Goal: Information Seeking & Learning: Compare options

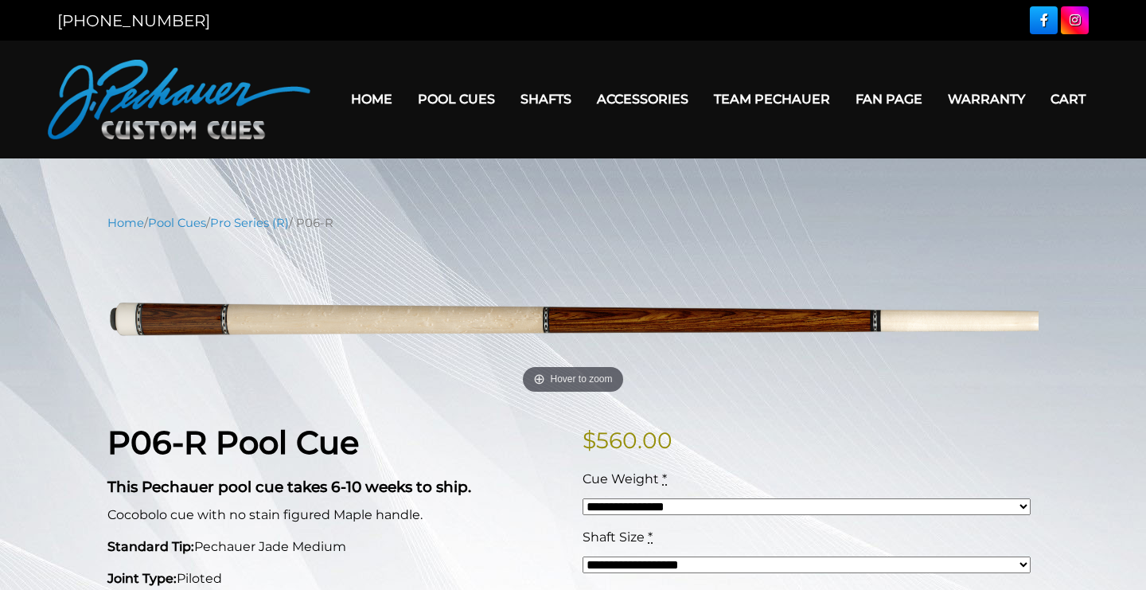
scroll to position [154, 0]
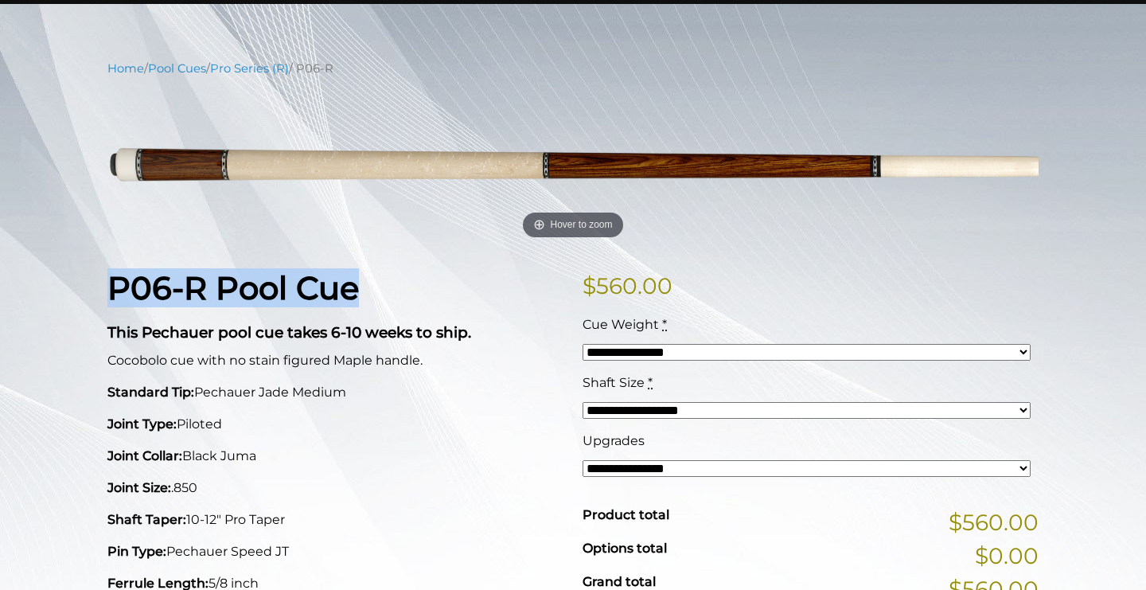
drag, startPoint x: 111, startPoint y: 280, endPoint x: 414, endPoint y: 294, distance: 303.5
click at [414, 294] on h1 "P06-R Pool Cue" at bounding box center [335, 288] width 456 height 38
copy strong "P06-R Pool Cue"
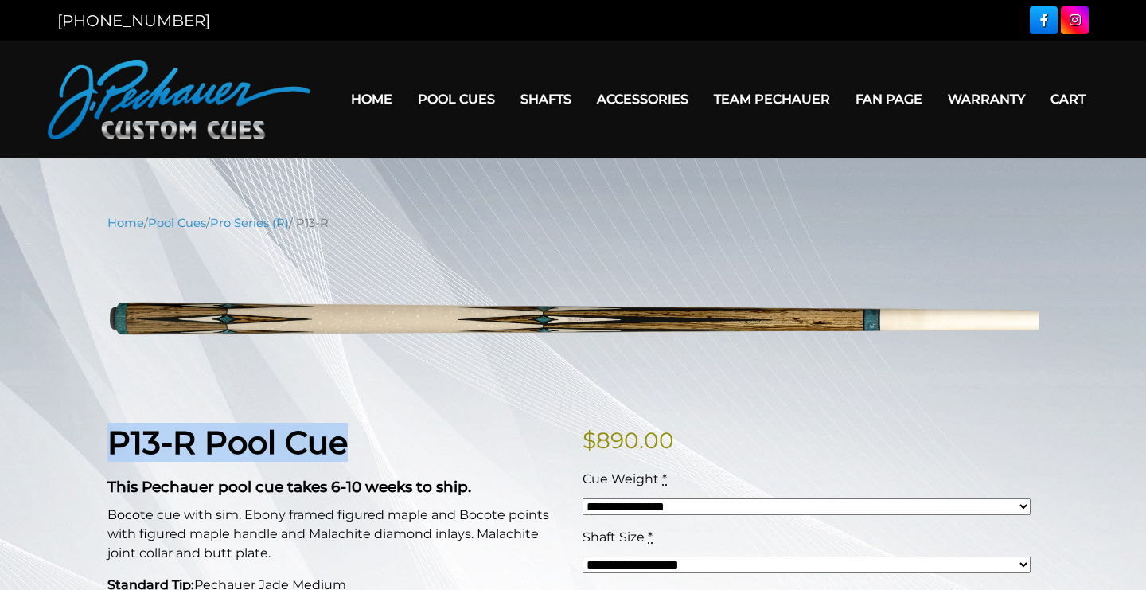
drag, startPoint x: 111, startPoint y: 434, endPoint x: 383, endPoint y: 444, distance: 271.5
click at [383, 444] on h1 "P13-R Pool Cue" at bounding box center [335, 442] width 456 height 38
copy strong "P13-R Pool Cue"
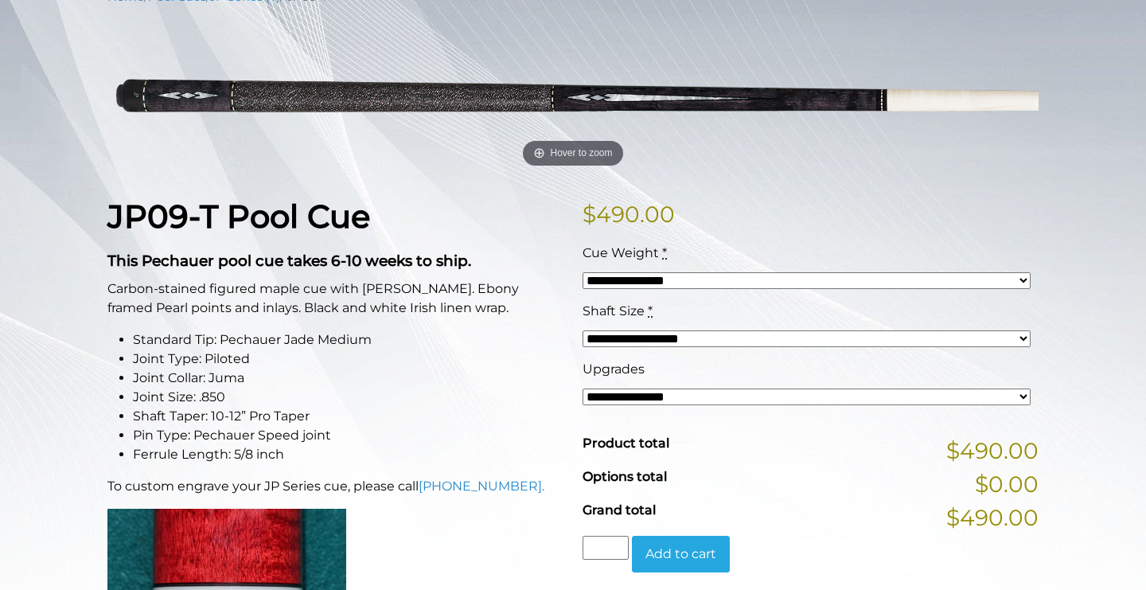
scroll to position [227, 0]
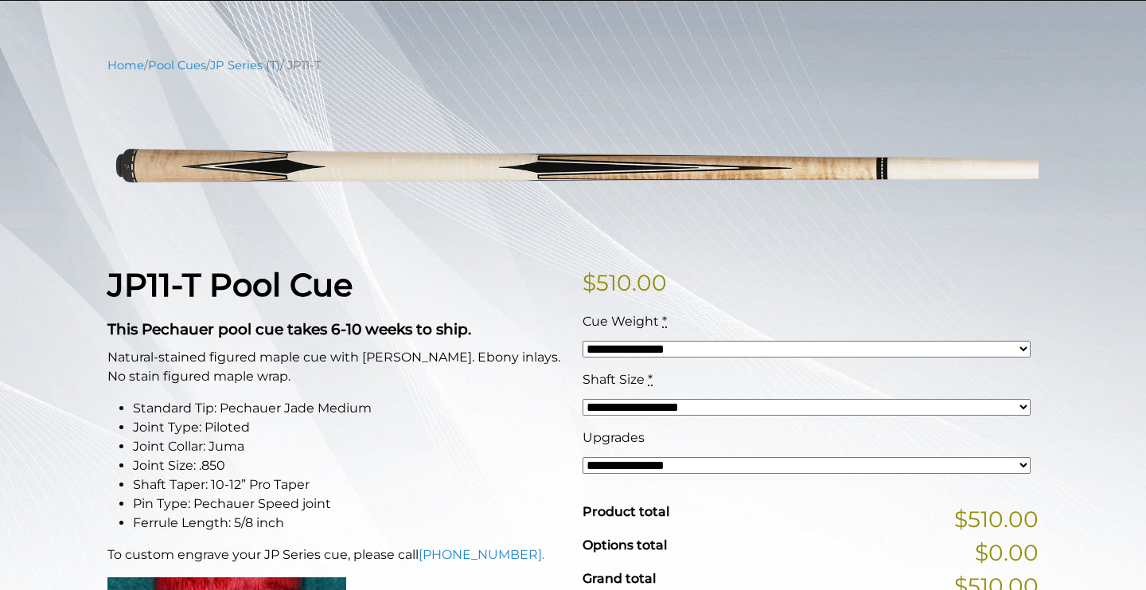
scroll to position [157, 0]
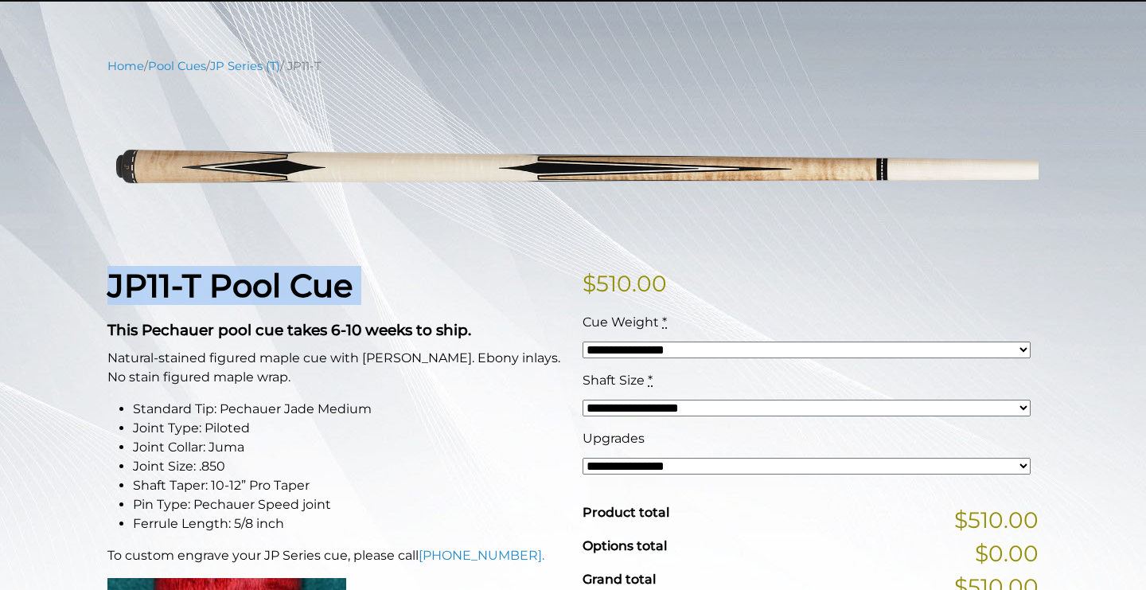
drag, startPoint x: 109, startPoint y: 284, endPoint x: 346, endPoint y: 308, distance: 238.3
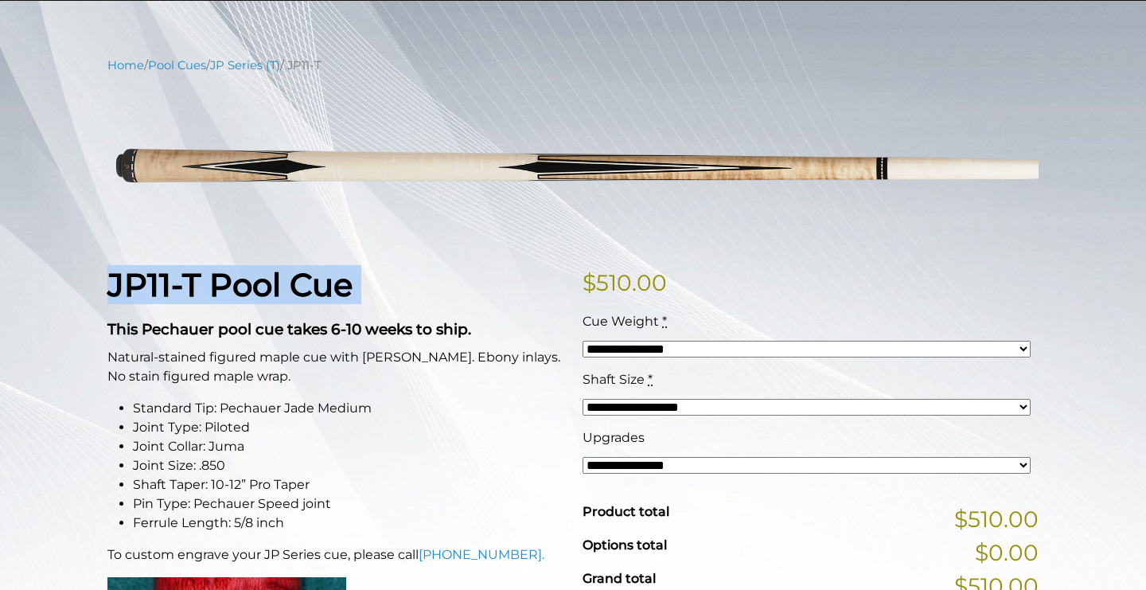
copy div "JP11-T Pool Cue"
click at [117, 293] on strong "JP11-T Pool Cue" at bounding box center [229, 284] width 245 height 39
drag, startPoint x: 111, startPoint y: 287, endPoint x: 208, endPoint y: 283, distance: 96.4
click at [208, 283] on strong "JP11-T Pool Cue" at bounding box center [229, 284] width 245 height 39
copy strong "JP11-T"
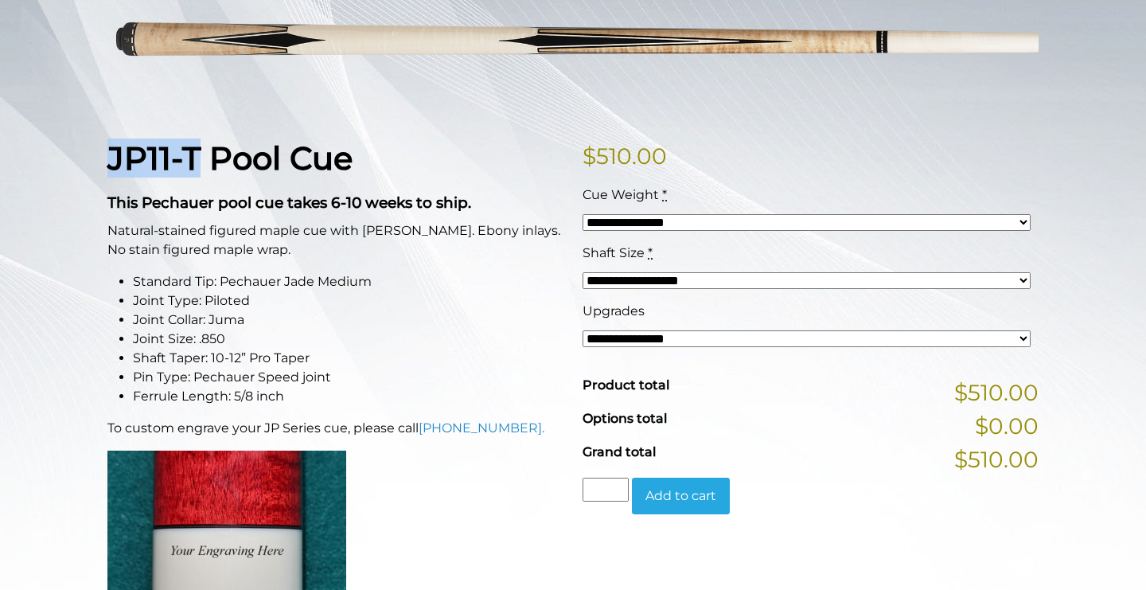
scroll to position [442, 0]
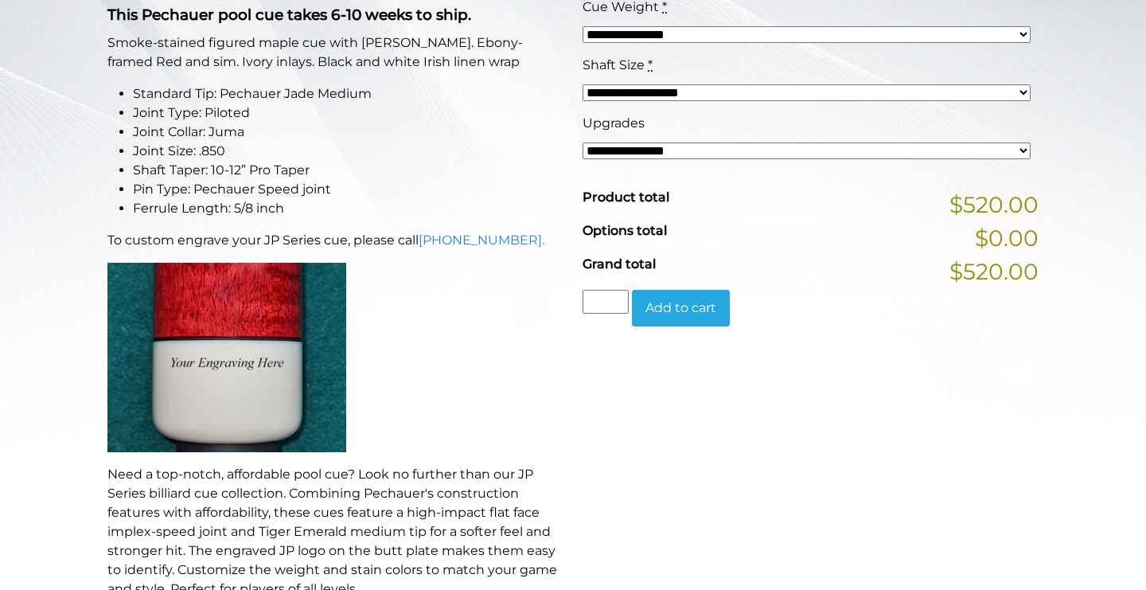
scroll to position [474, 0]
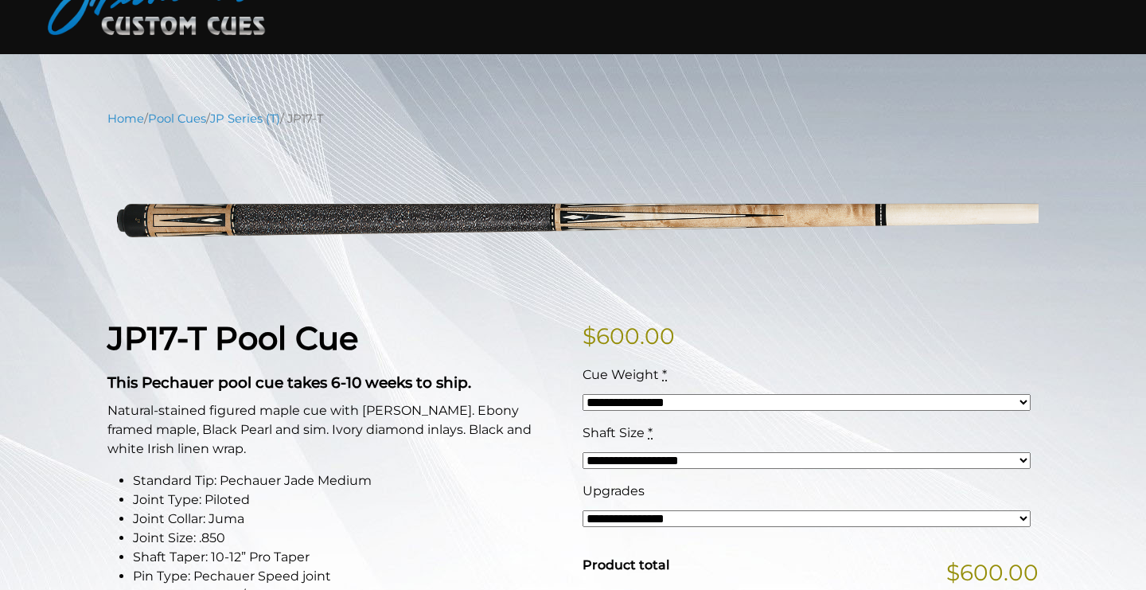
scroll to position [111, 0]
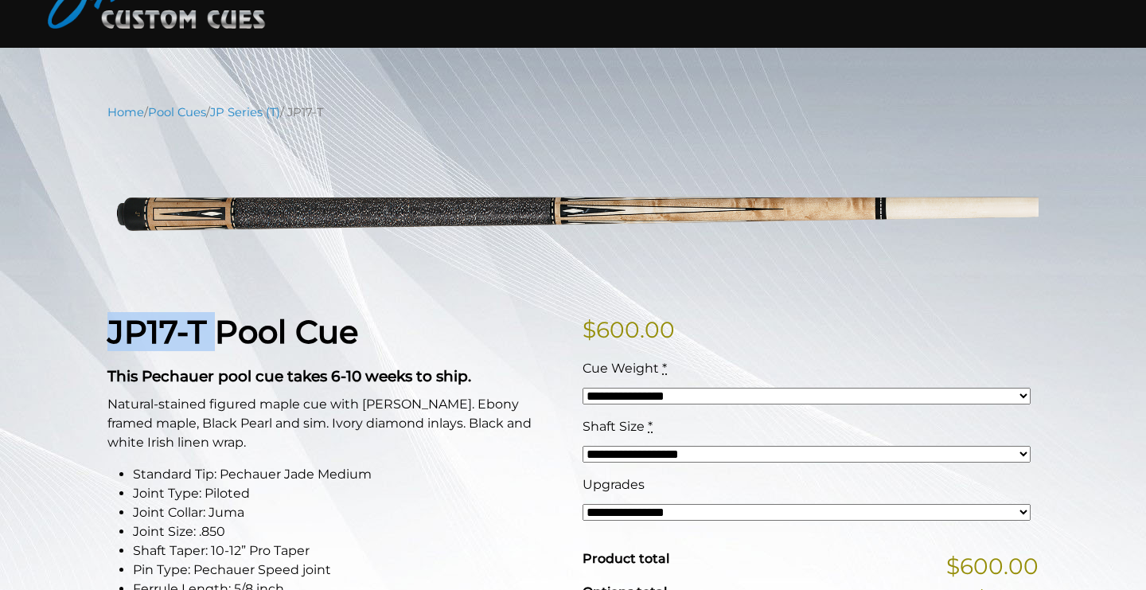
drag, startPoint x: 114, startPoint y: 334, endPoint x: 217, endPoint y: 337, distance: 103.5
click at [217, 337] on strong "JP17-T Pool Cue" at bounding box center [232, 331] width 251 height 39
copy strong "JP17-T"
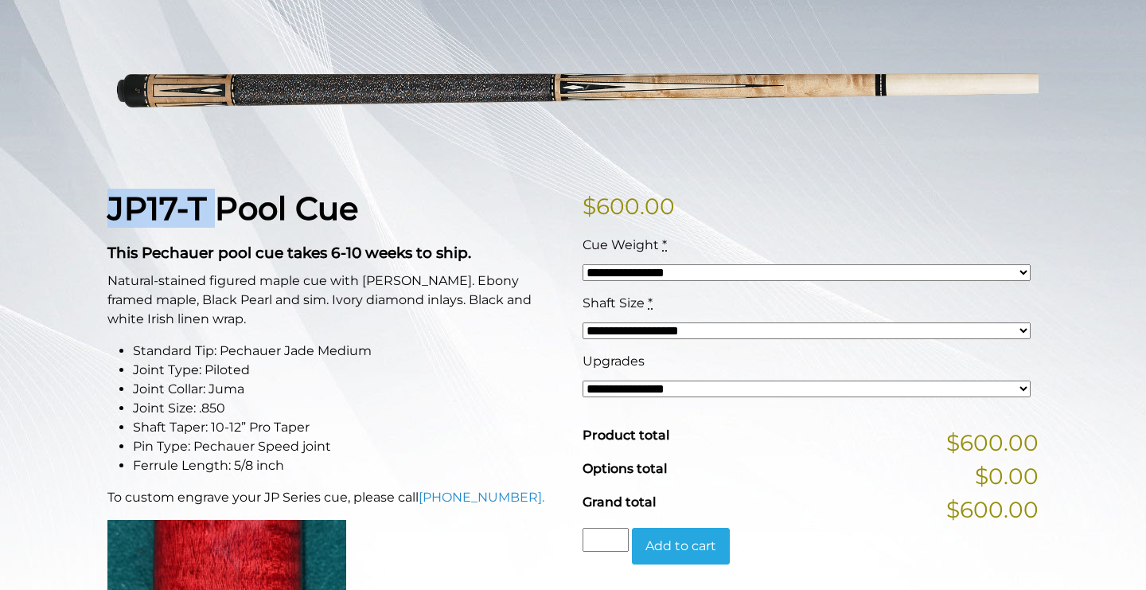
scroll to position [261, 0]
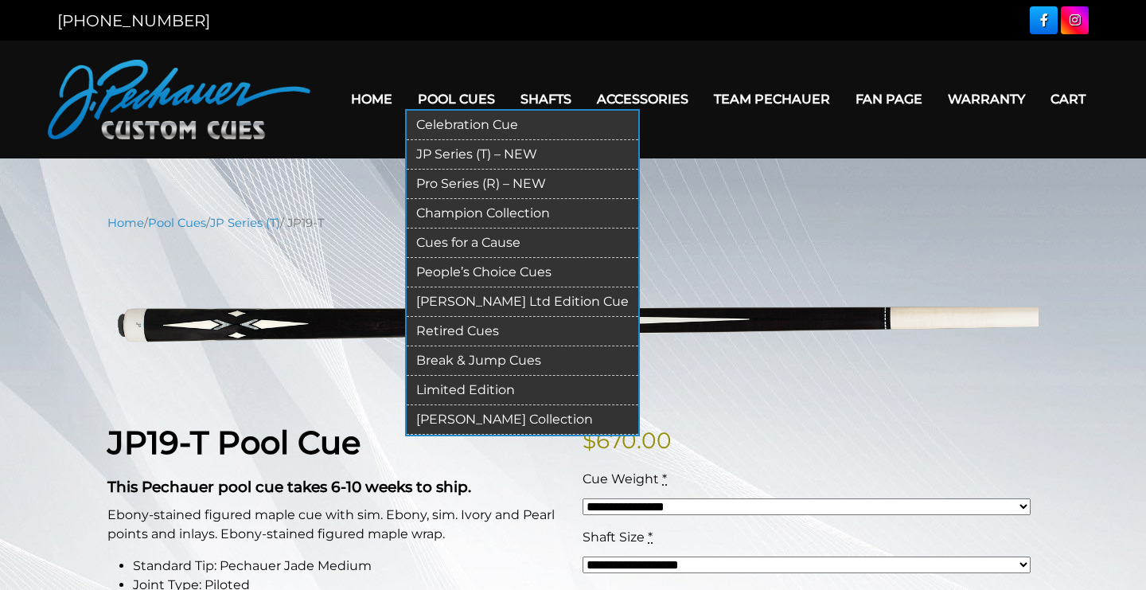
click at [452, 191] on link "Pro Series (R) – NEW" at bounding box center [523, 183] width 232 height 29
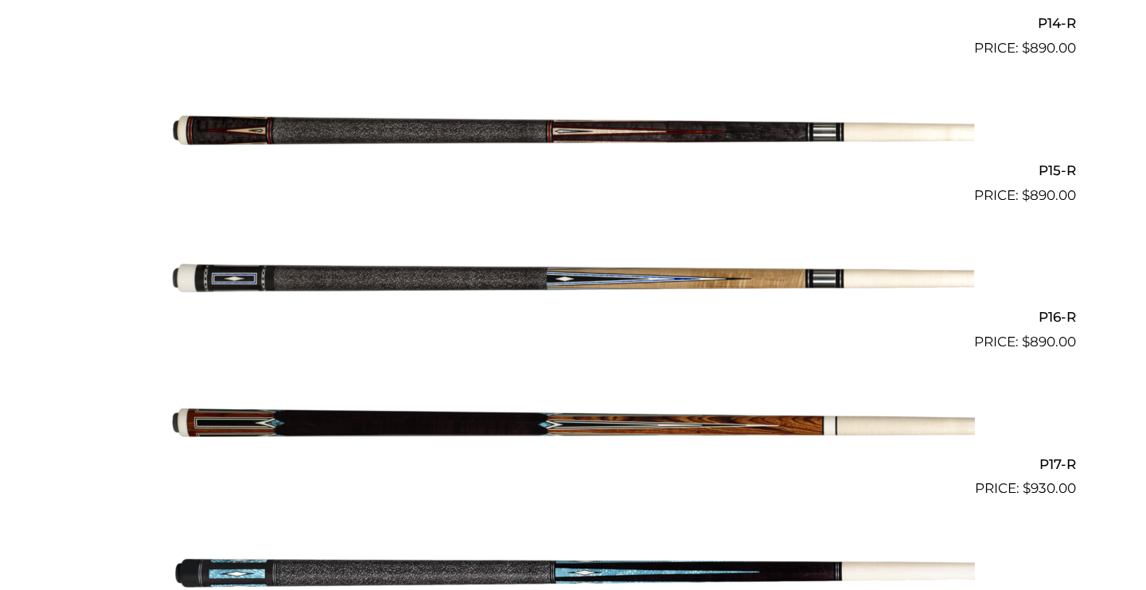
scroll to position [2502, 0]
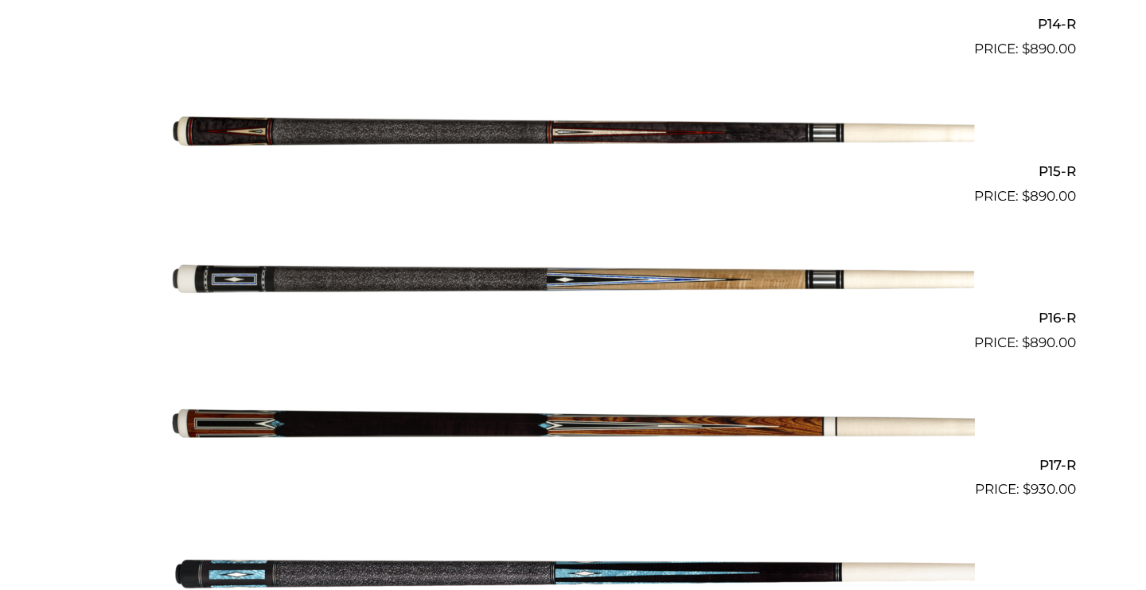
click at [547, 410] on img at bounding box center [573, 427] width 804 height 134
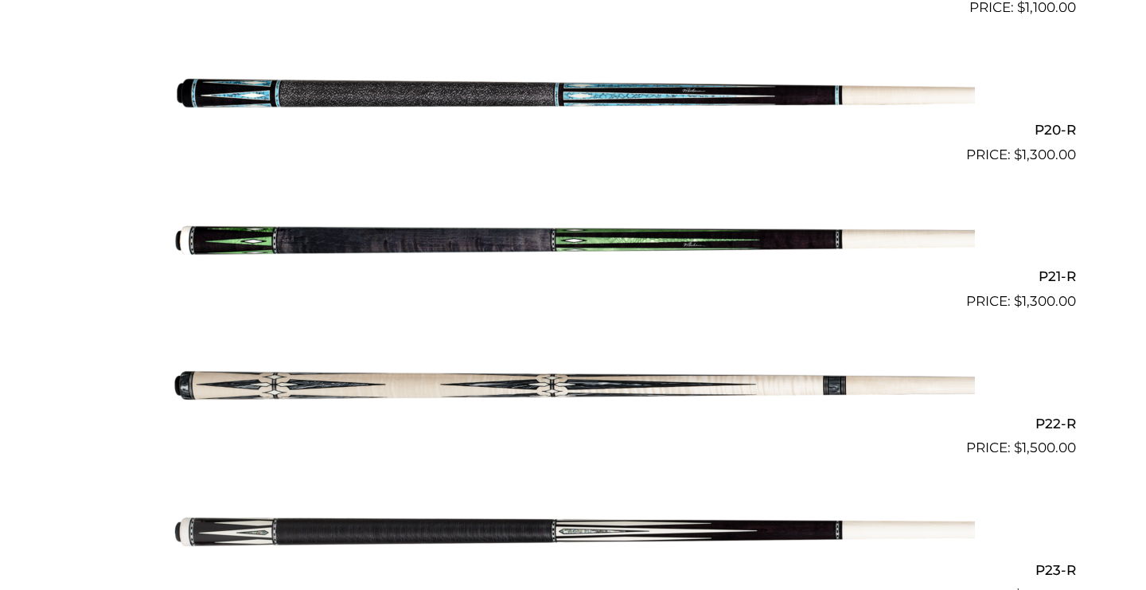
scroll to position [3191, 0]
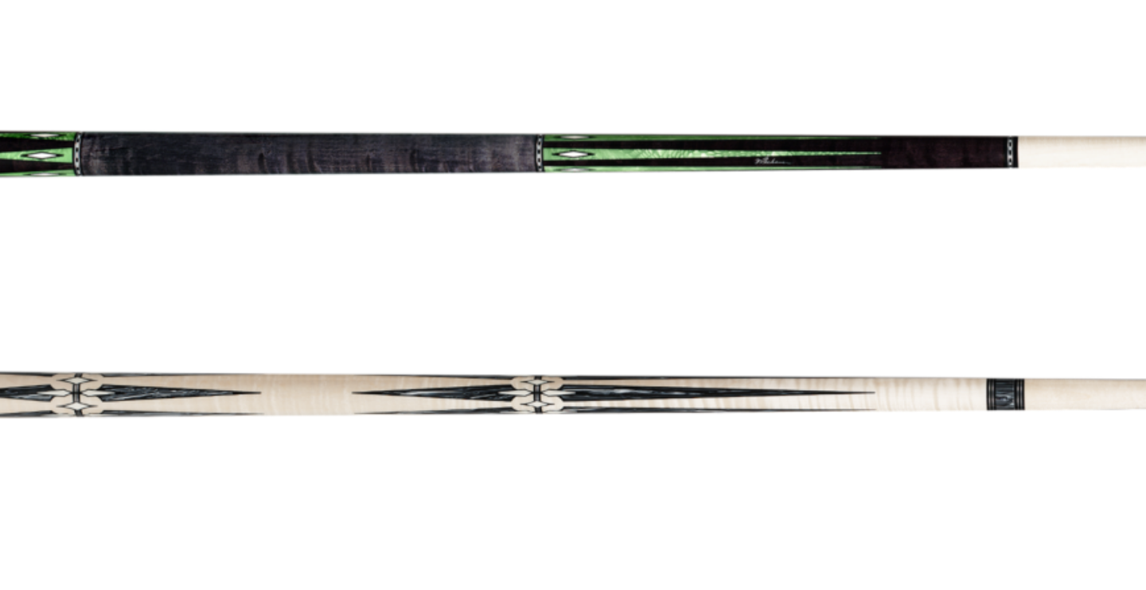
click at [298, 405] on img at bounding box center [573, 472] width 804 height 134
click at [338, 405] on img at bounding box center [573, 472] width 804 height 134
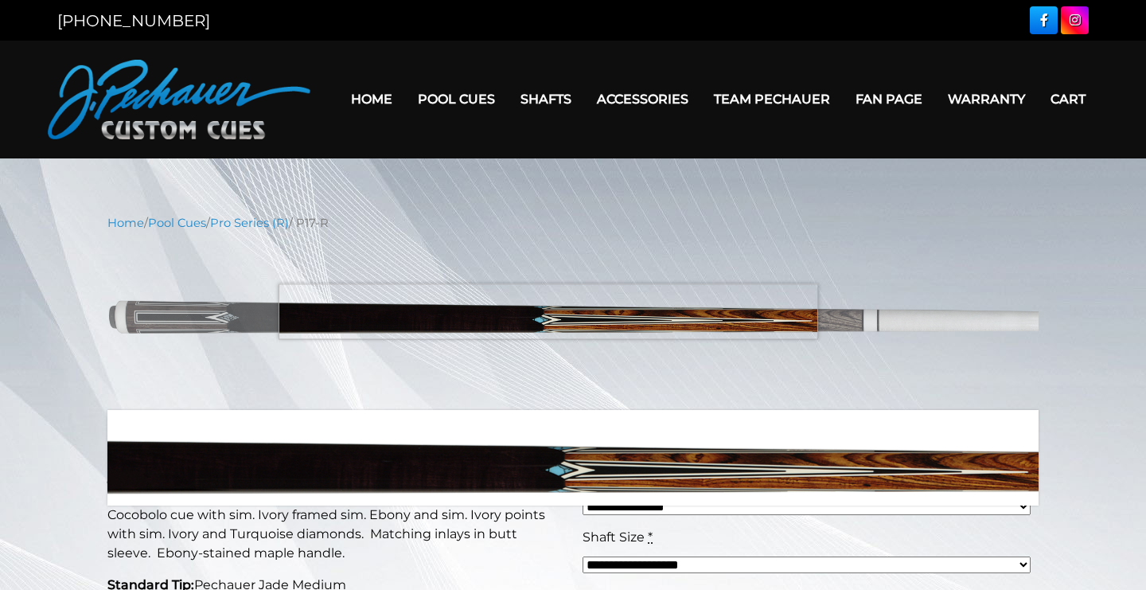
click at [548, 311] on img at bounding box center [572, 320] width 931 height 155
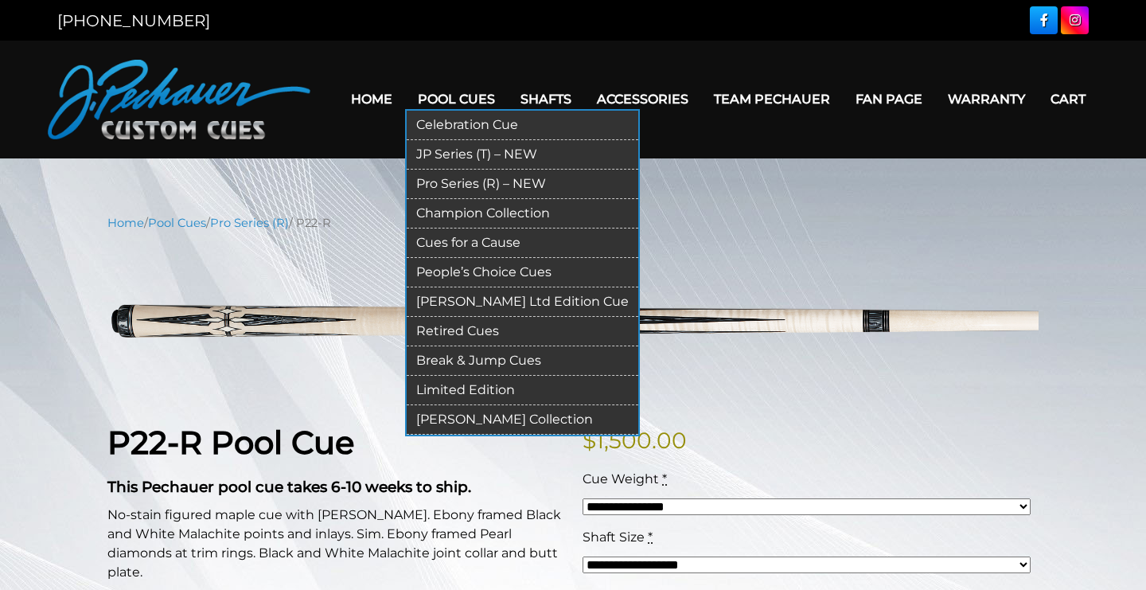
click at [457, 214] on link "Champion Collection" at bounding box center [523, 213] width 232 height 29
click at [458, 157] on link "JP Series (T) – NEW" at bounding box center [523, 154] width 232 height 29
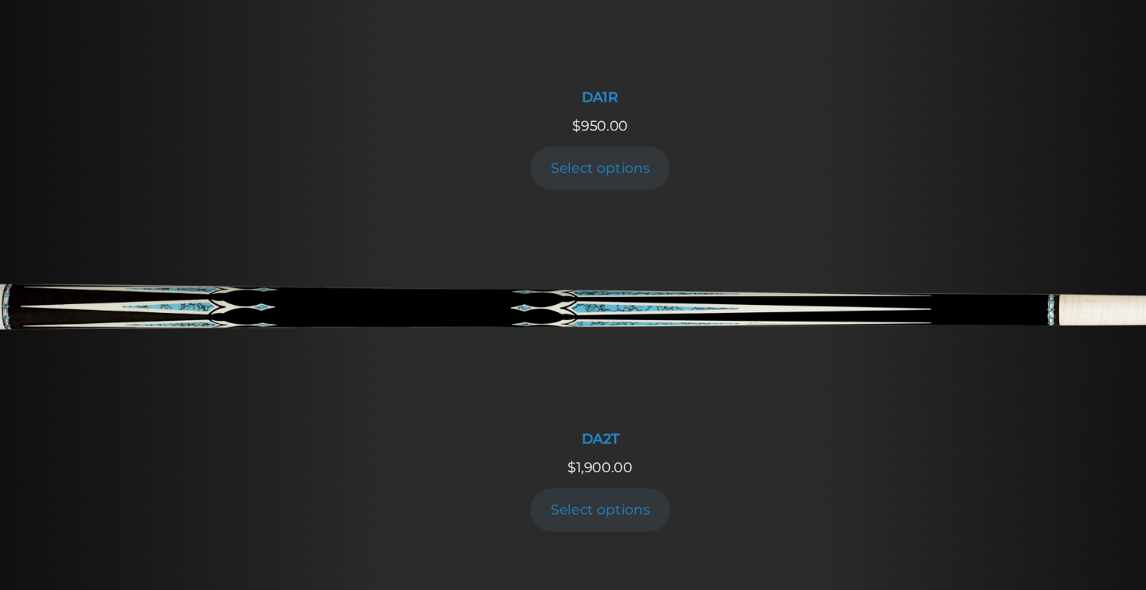
scroll to position [1961, 0]
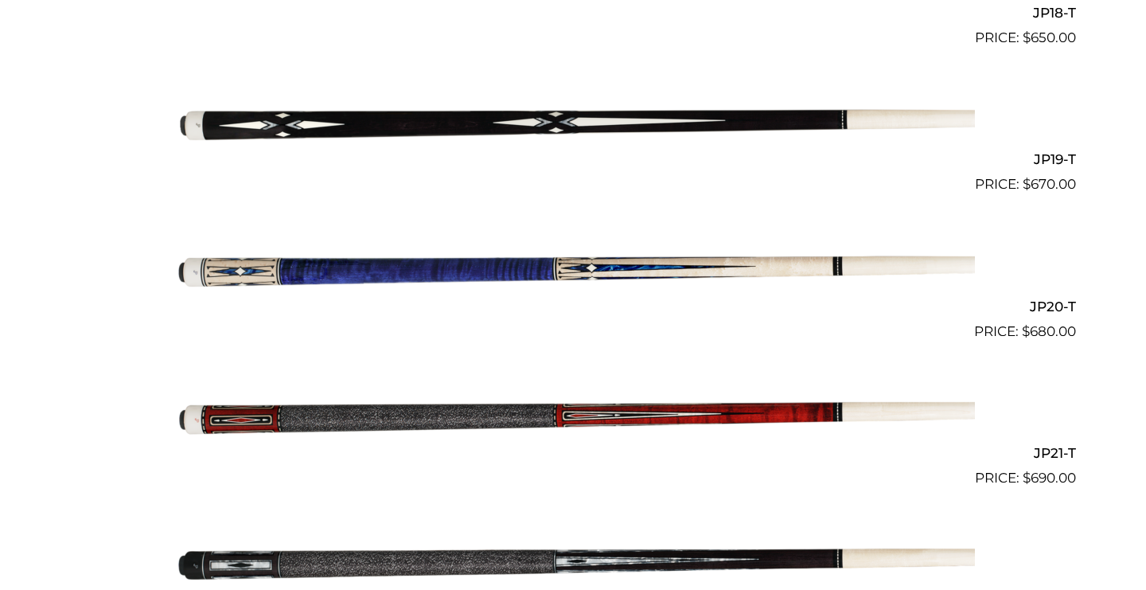
scroll to position [3118, 0]
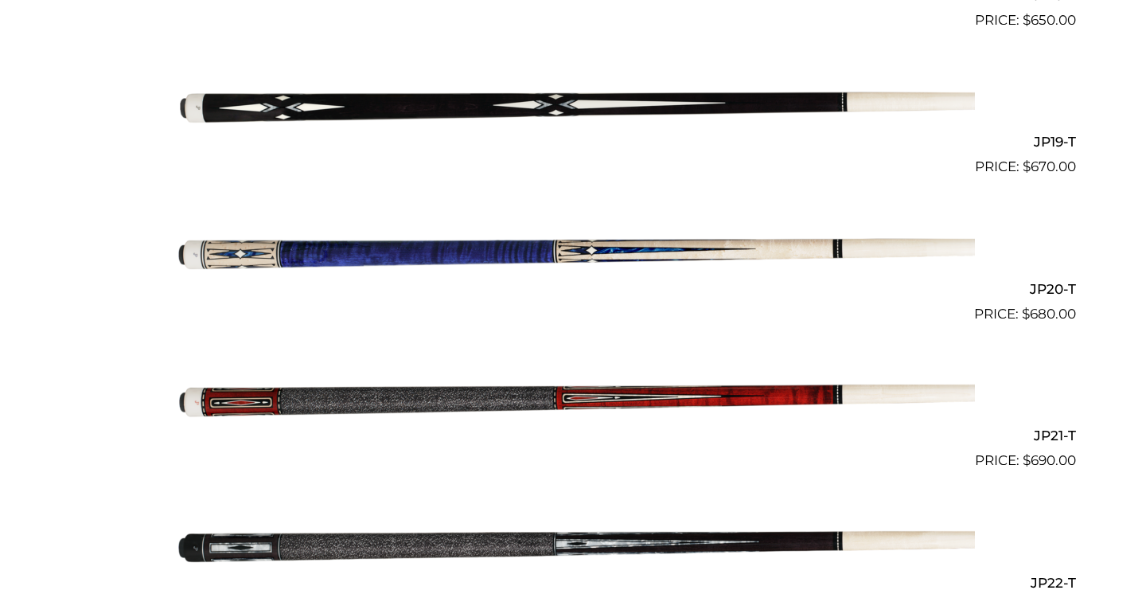
click at [883, 385] on img at bounding box center [573, 398] width 804 height 134
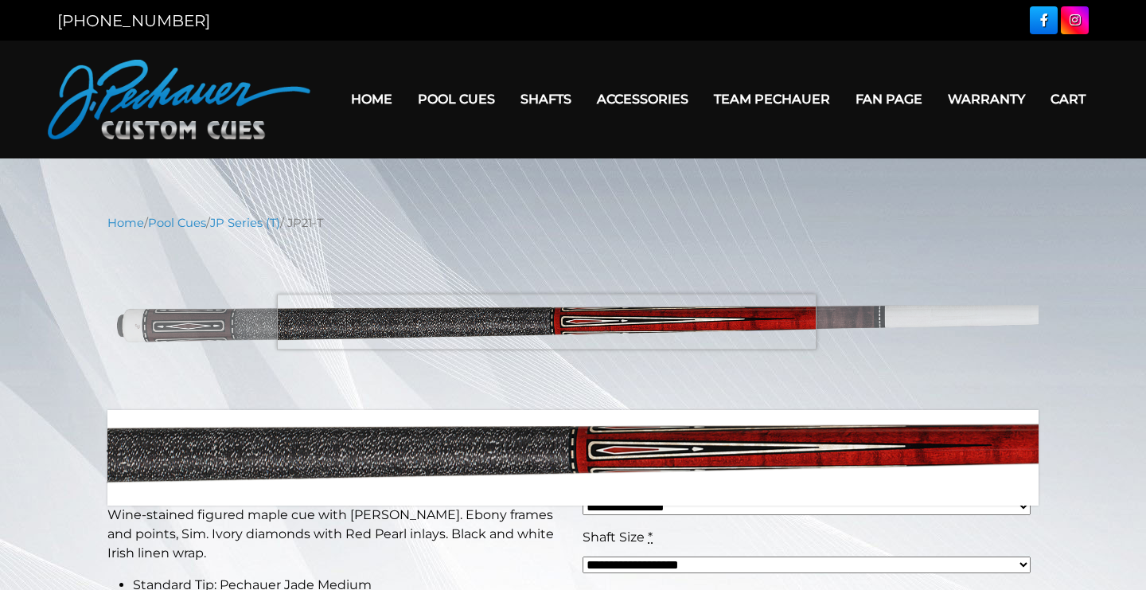
click at [547, 322] on img at bounding box center [572, 320] width 931 height 155
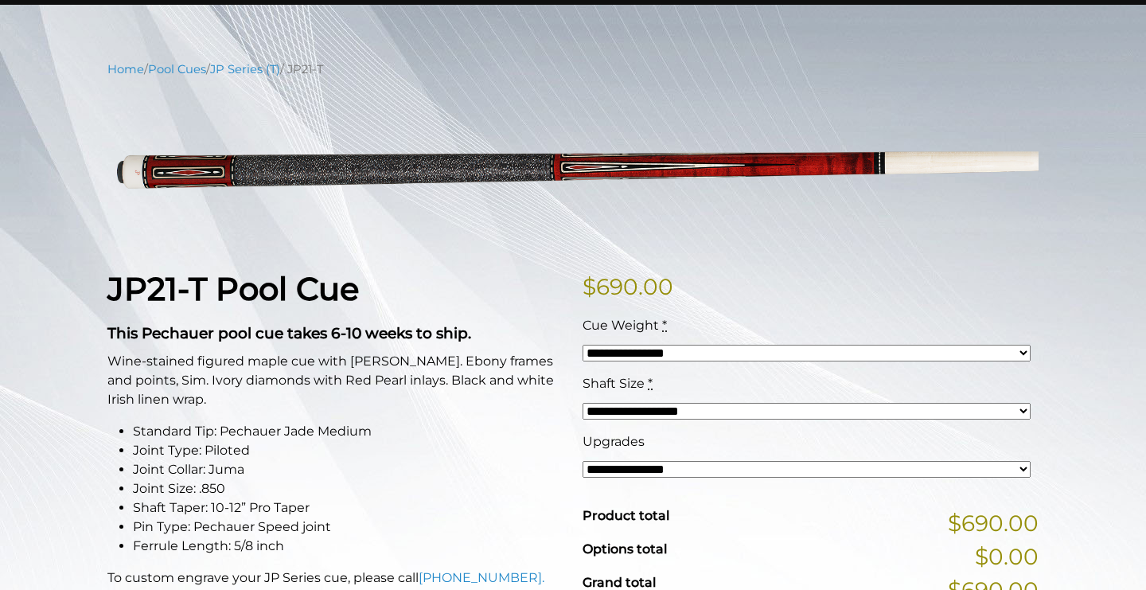
scroll to position [145, 0]
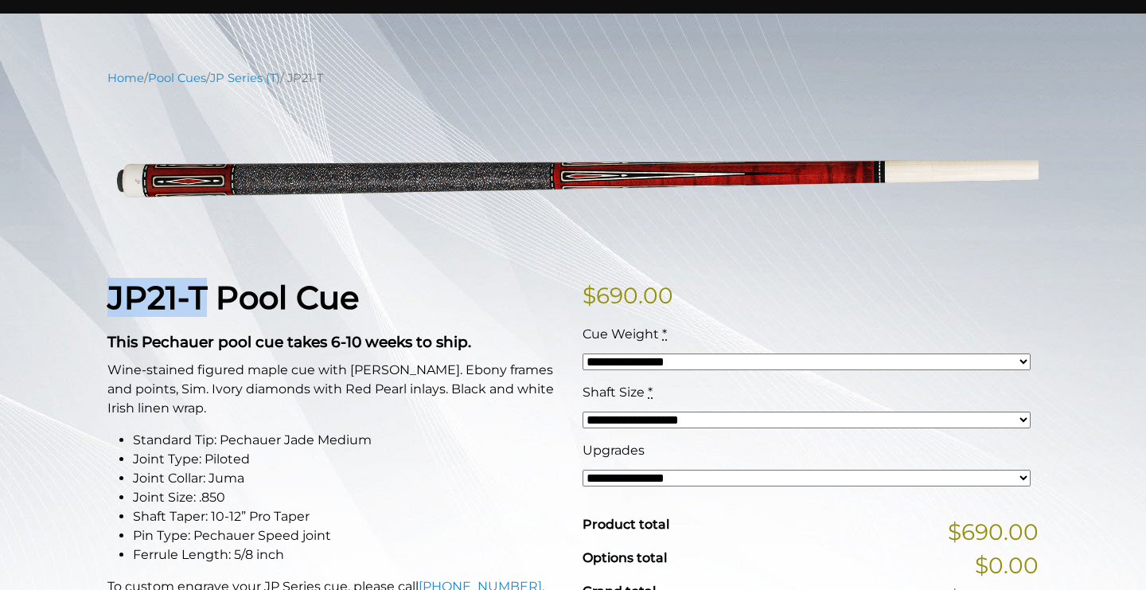
drag, startPoint x: 111, startPoint y: 299, endPoint x: 214, endPoint y: 305, distance: 103.6
click at [214, 305] on strong "JP21-T Pool Cue" at bounding box center [232, 297] width 251 height 39
copy strong "JP21-T"
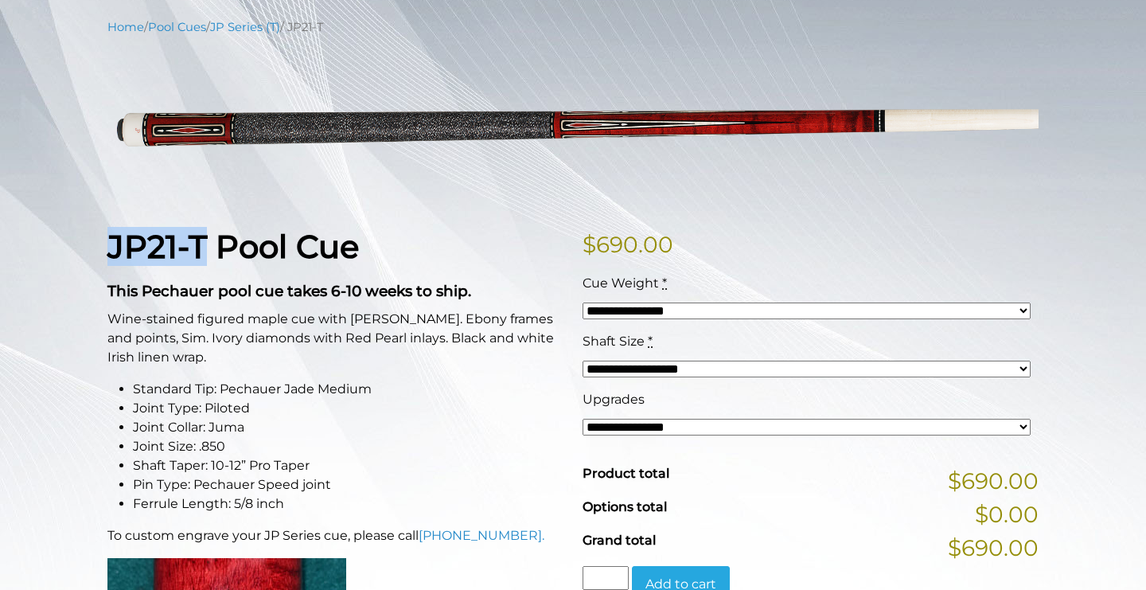
scroll to position [197, 0]
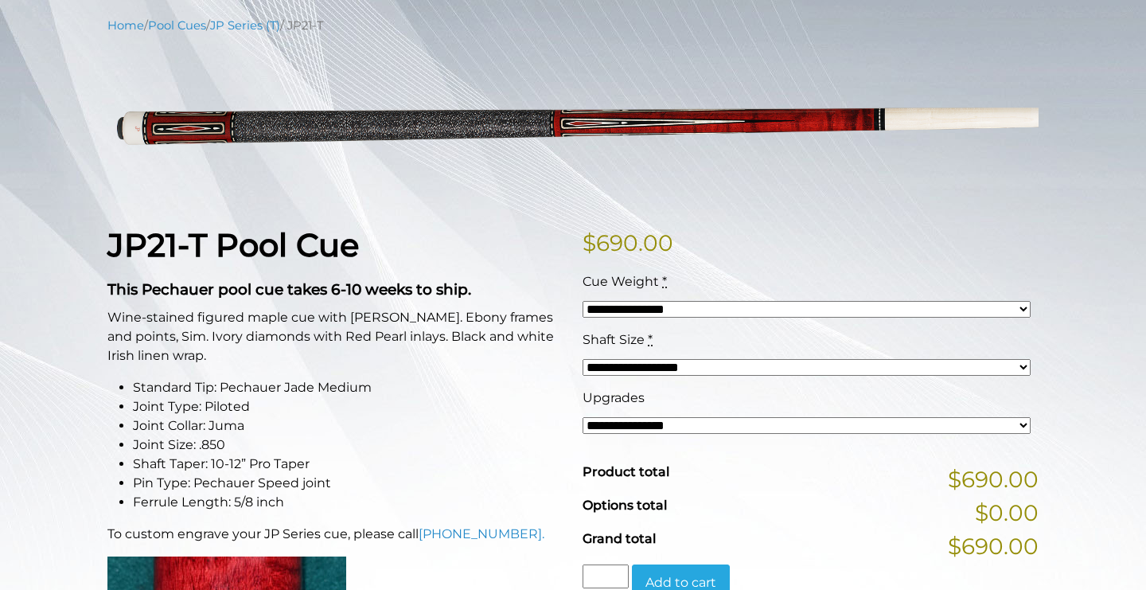
click at [616, 416] on div "**********" at bounding box center [806, 424] width 448 height 19
select select "*****"
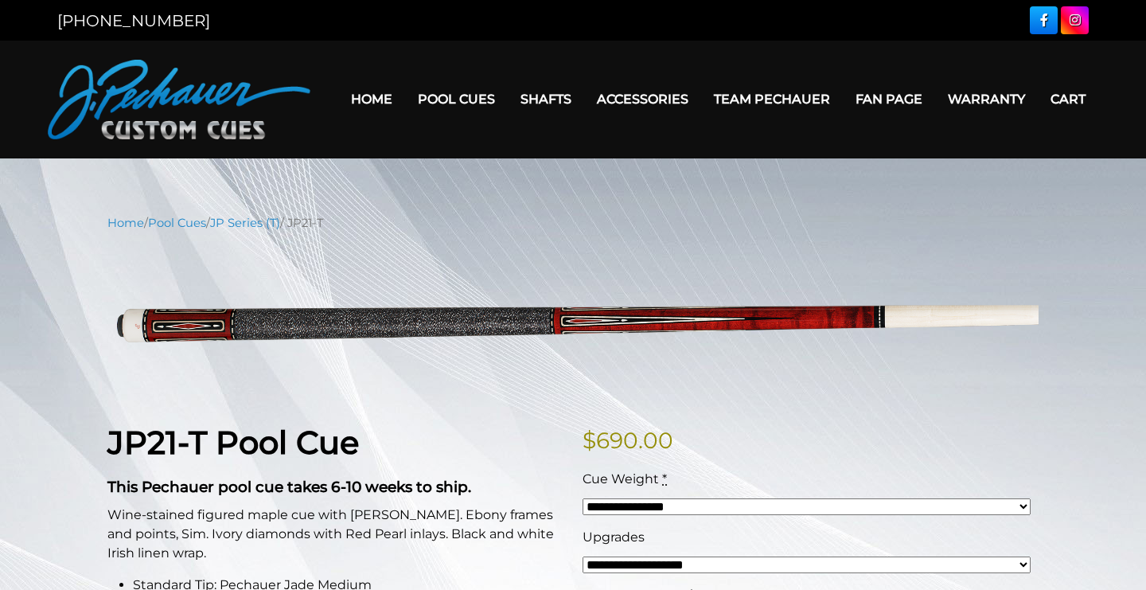
scroll to position [0, 0]
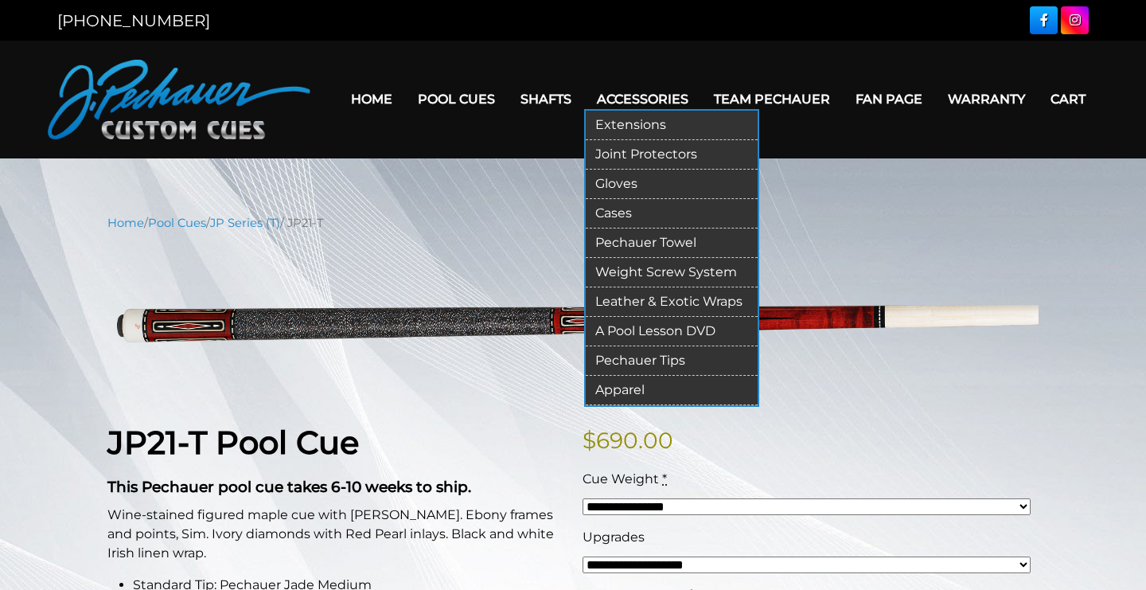
click at [624, 152] on link "Joint Protectors" at bounding box center [672, 154] width 172 height 29
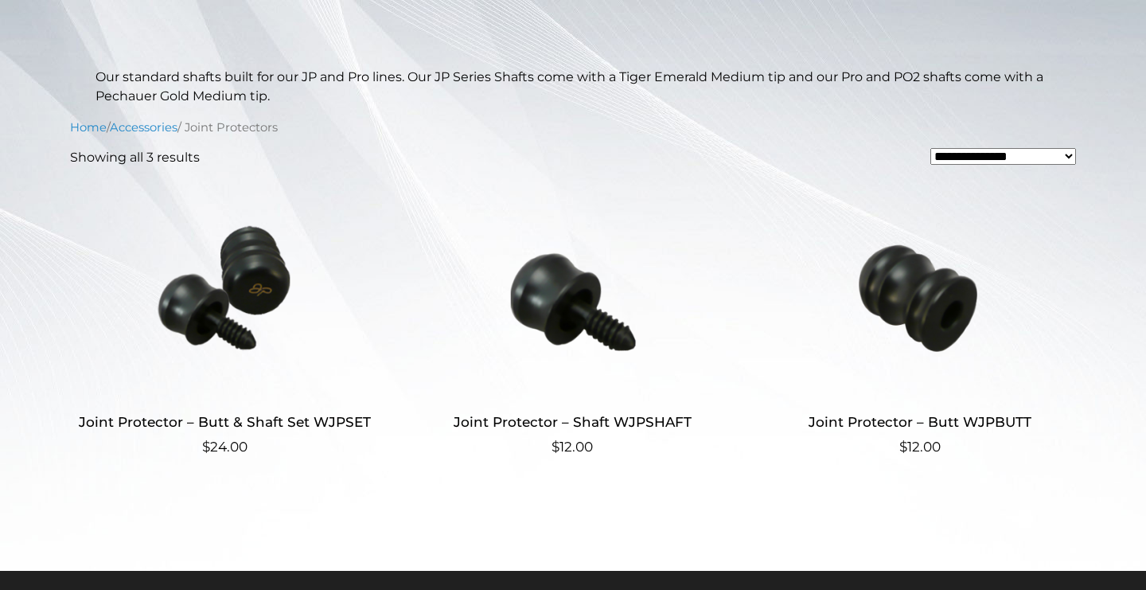
scroll to position [327, 0]
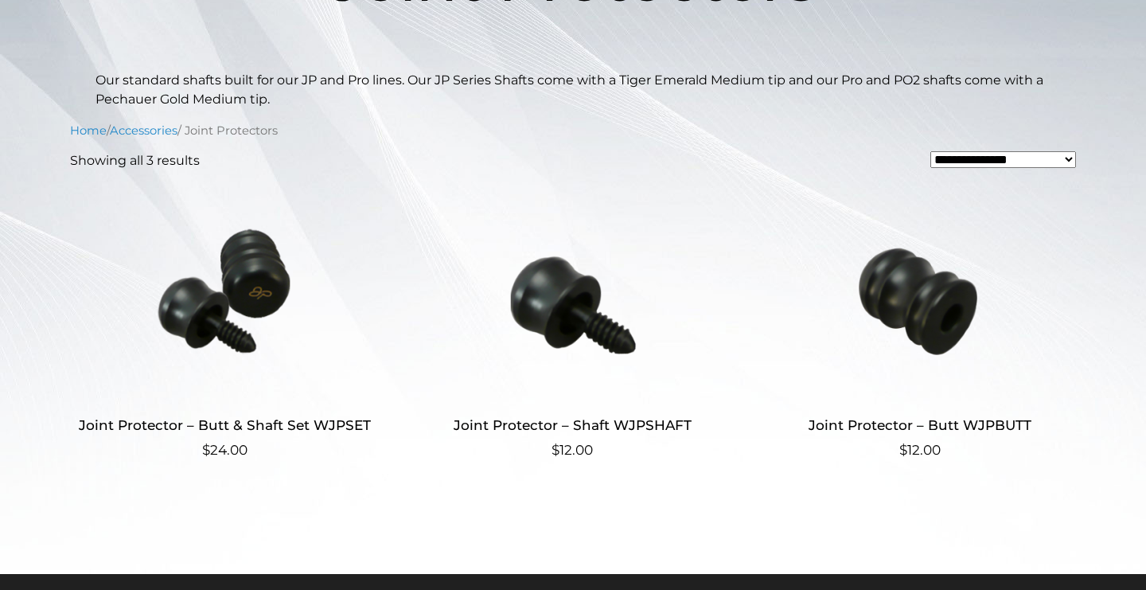
click at [157, 416] on h2 "Joint Protector – Butt & Shaft Set WJPSET" at bounding box center [225, 425] width 310 height 29
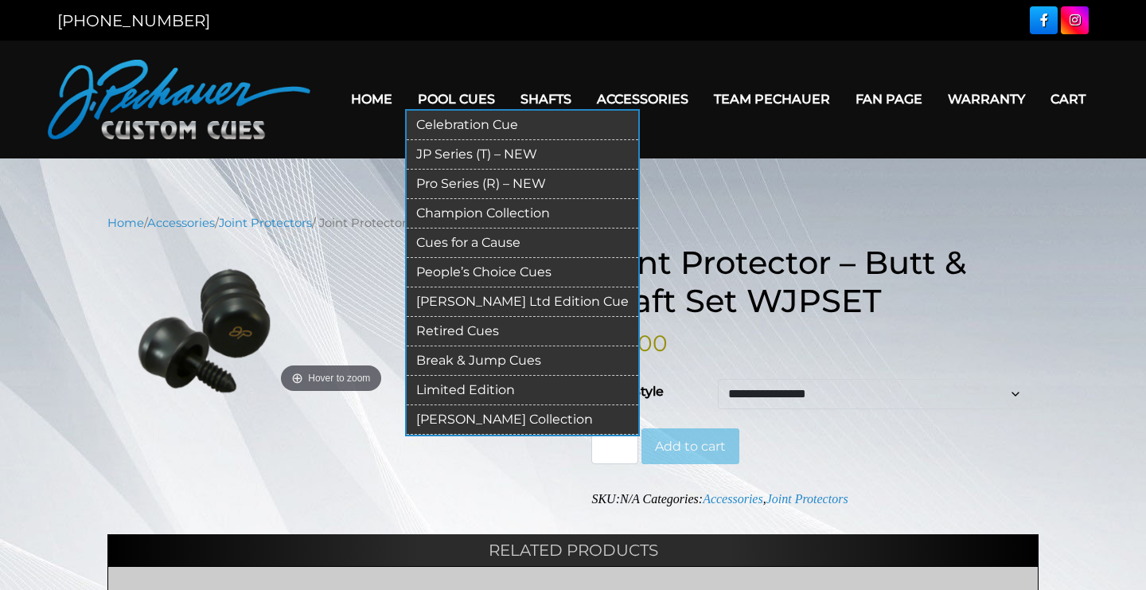
click at [448, 391] on link "Limited Edition" at bounding box center [523, 390] width 232 height 29
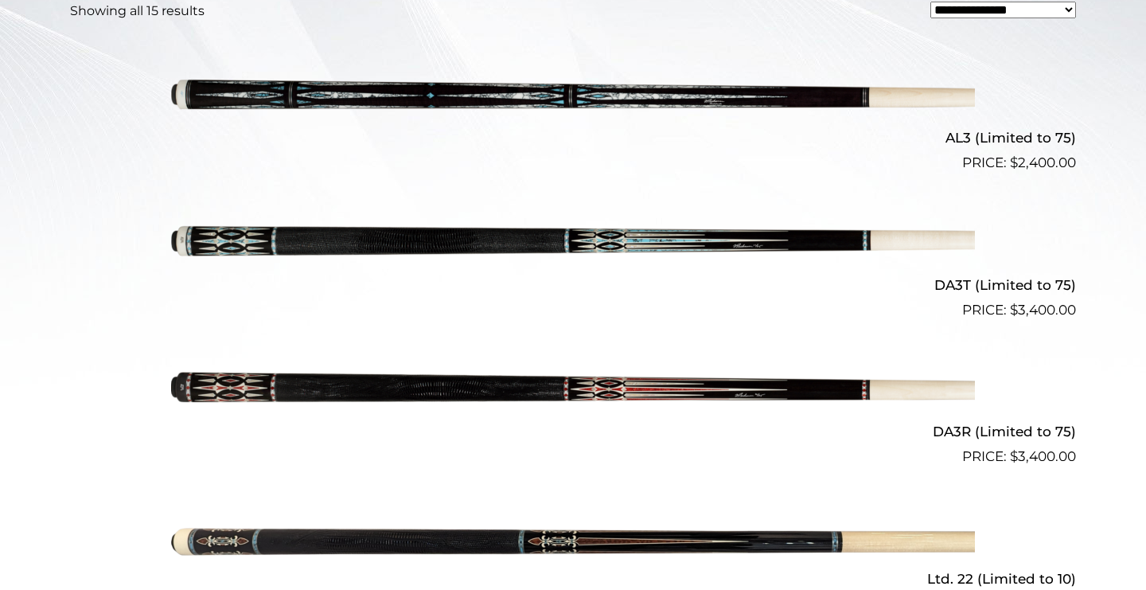
scroll to position [532, 0]
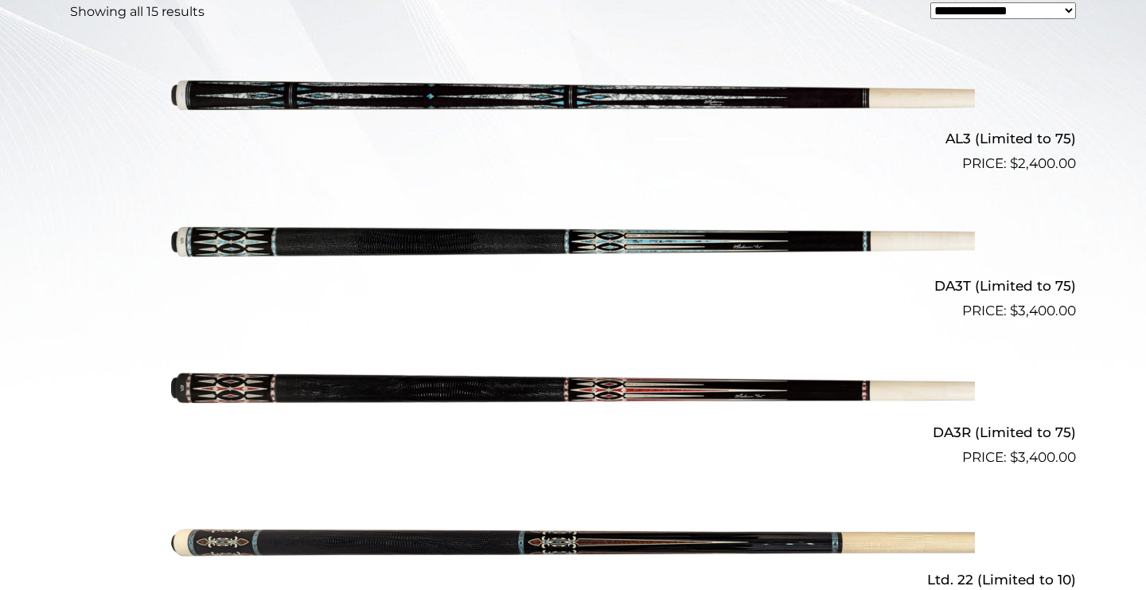
click at [586, 367] on img at bounding box center [573, 395] width 804 height 134
